Goal: Find specific page/section: Find specific page/section

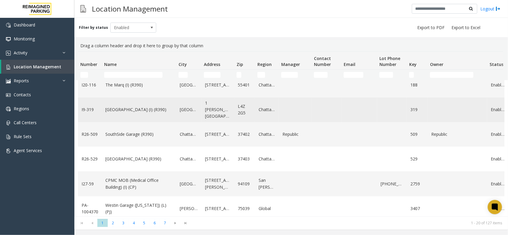
scroll to position [365, 0]
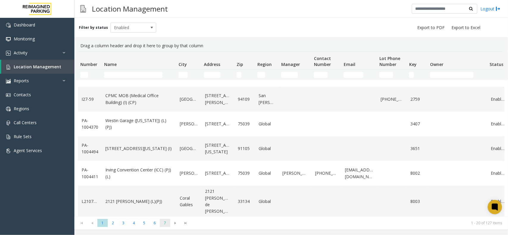
click at [164, 225] on span "7" at bounding box center [165, 223] width 10 height 8
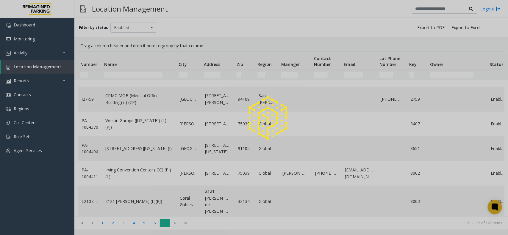
scroll to position [0, 0]
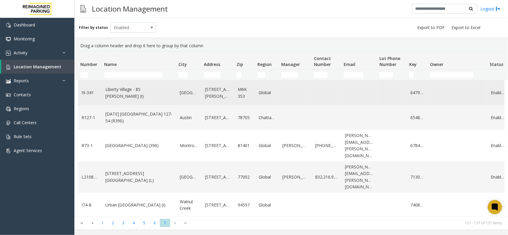
click at [142, 94] on link "Liberty Village - 85 Hanna (I)" at bounding box center [138, 92] width 67 height 13
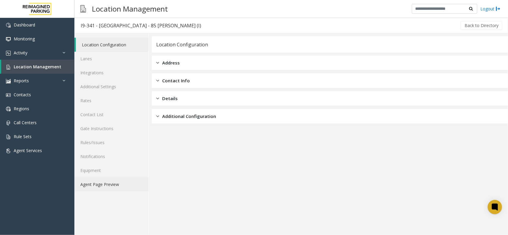
click at [92, 187] on link "Agent Page Preview" at bounding box center [111, 185] width 74 height 14
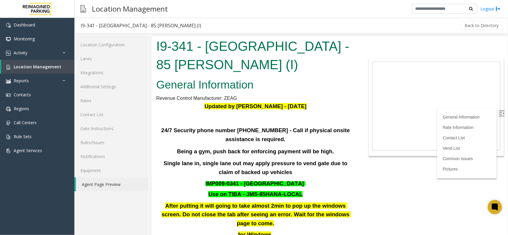
scroll to position [74, 0]
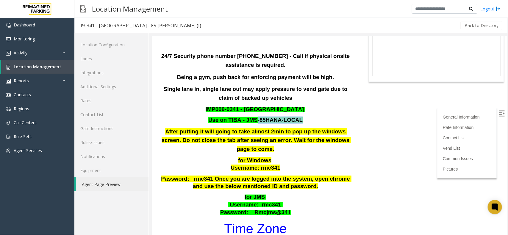
click at [254, 120] on font "Use on TIBA - JMS-85HANA-LOCAL" at bounding box center [255, 120] width 94 height 6
click at [250, 120] on font "Use on TIBA - JMS-85HANA-LOCAL" at bounding box center [255, 120] width 94 height 6
click at [245, 117] on font "Use on TIBA - JMS-85HANA-LOCAL" at bounding box center [255, 120] width 94 height 6
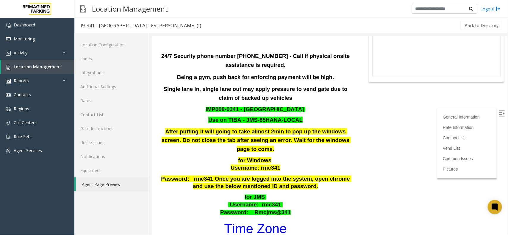
click at [244, 117] on font "Use on TIBA - JMS-85HANA-LOCAL" at bounding box center [255, 120] width 94 height 6
drag, startPoint x: 244, startPoint y: 117, endPoint x: 291, endPoint y: 121, distance: 47.2
click at [291, 121] on font "Use on TIBA - JMS-85HANA-LOCAL" at bounding box center [255, 120] width 94 height 6
copy font "JMS-85HANA-LOCAL"
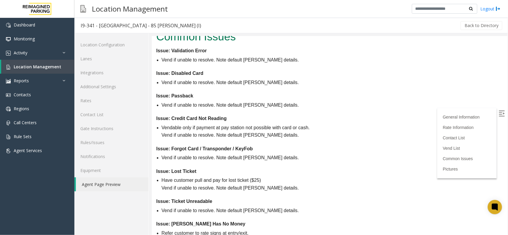
scroll to position [669, 0]
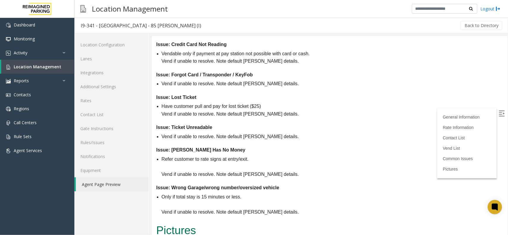
click at [500, 114] on label at bounding box center [501, 114] width 9 height 9
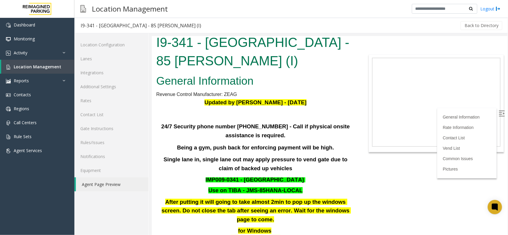
scroll to position [0, 0]
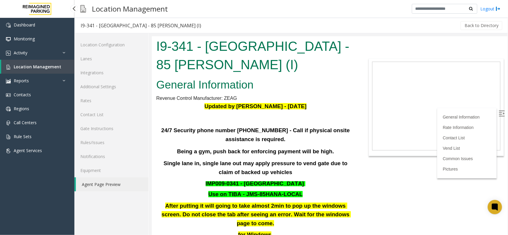
click at [19, 67] on span "Location Management" at bounding box center [38, 67] width 48 height 6
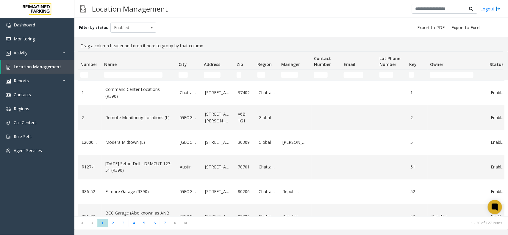
click at [154, 71] on td "Name Filter" at bounding box center [139, 75] width 74 height 11
click at [148, 75] on input "Name Filter" at bounding box center [133, 75] width 58 height 6
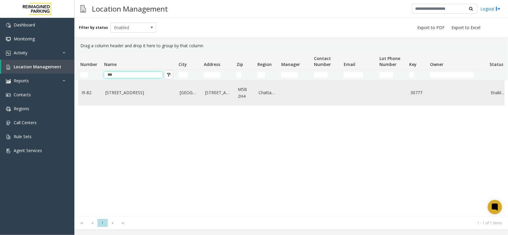
type input "***"
click at [141, 97] on td "777 Bay St. (I)" at bounding box center [139, 93] width 74 height 25
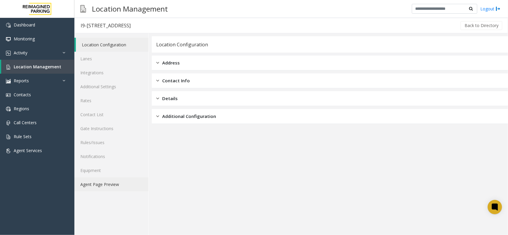
click at [97, 187] on link "Agent Page Preview" at bounding box center [111, 185] width 74 height 14
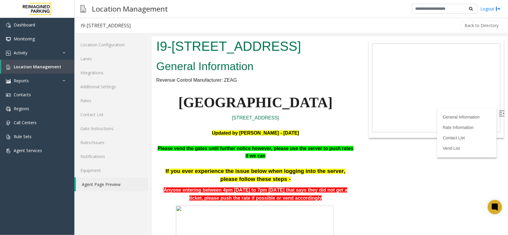
click at [499, 114] on label at bounding box center [501, 114] width 9 height 9
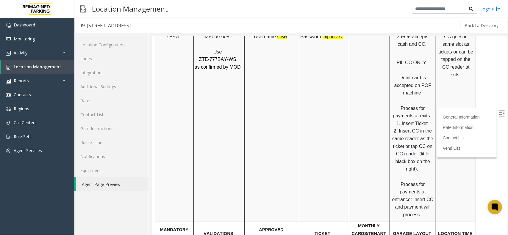
scroll to position [992, 0]
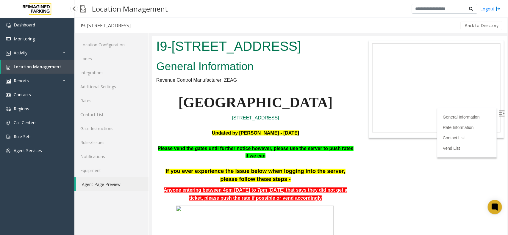
scroll to position [992, 0]
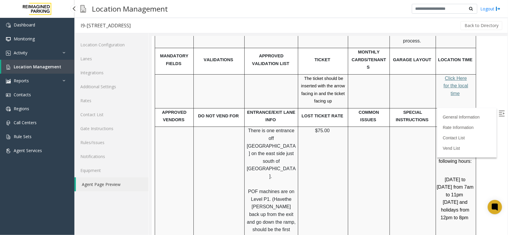
drag, startPoint x: 0, startPoint y: 0, endPoint x: 26, endPoint y: 62, distance: 67.7
click at [26, 62] on link "Location Management" at bounding box center [37, 67] width 73 height 14
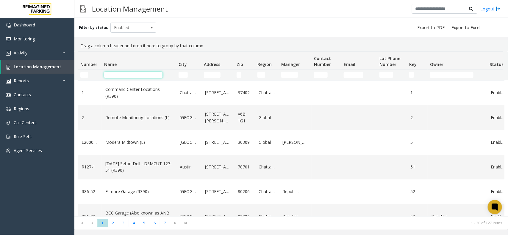
click at [124, 76] on input "Name Filter" at bounding box center [133, 75] width 58 height 6
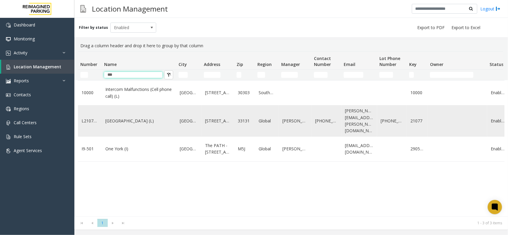
type input "***"
click at [127, 124] on link "One Biscayne Tower (L)" at bounding box center [138, 121] width 67 height 7
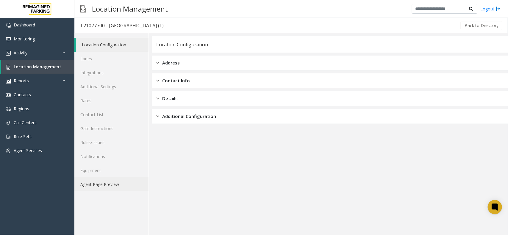
click at [110, 190] on link "Agent Page Preview" at bounding box center [111, 185] width 74 height 14
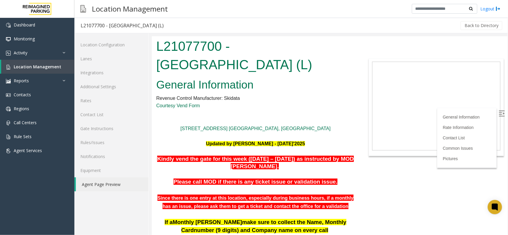
scroll to position [74, 0]
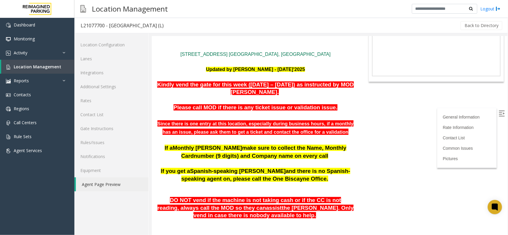
click at [498, 116] on img at bounding box center [501, 113] width 6 height 6
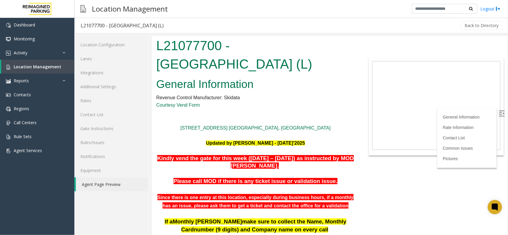
scroll to position [0, 0]
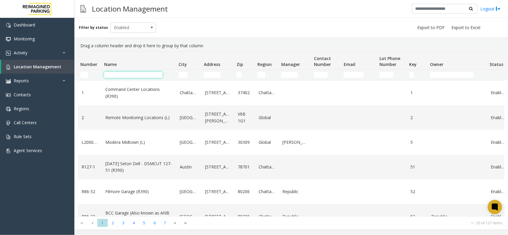
click at [131, 75] on input "Name Filter" at bounding box center [133, 75] width 58 height 6
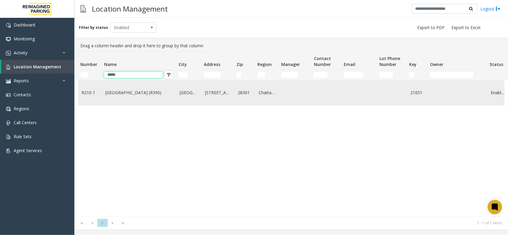
type input "*****"
click at [147, 90] on link "FRANKLIN ST GARAGE (R390)" at bounding box center [138, 93] width 67 height 7
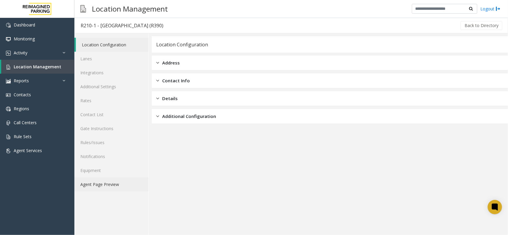
click at [112, 190] on link "Agent Page Preview" at bounding box center [111, 185] width 74 height 14
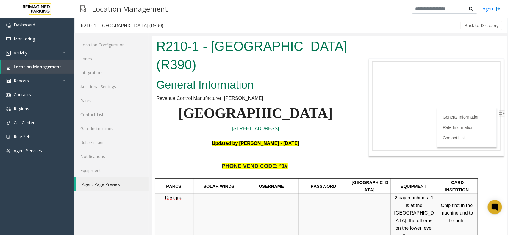
scroll to position [74, 0]
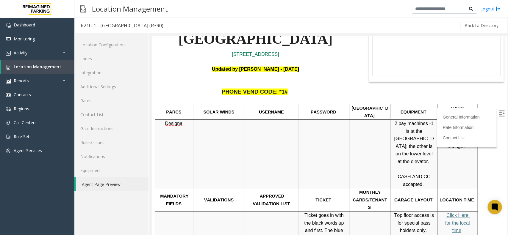
click at [497, 110] on label at bounding box center [501, 114] width 9 height 9
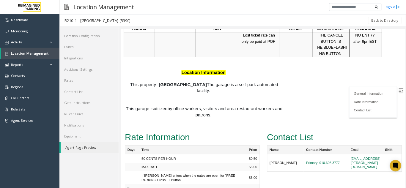
scroll to position [300, 0]
click at [107, 97] on link "Rates" at bounding box center [111, 101] width 74 height 14
